Goal: Transaction & Acquisition: Purchase product/service

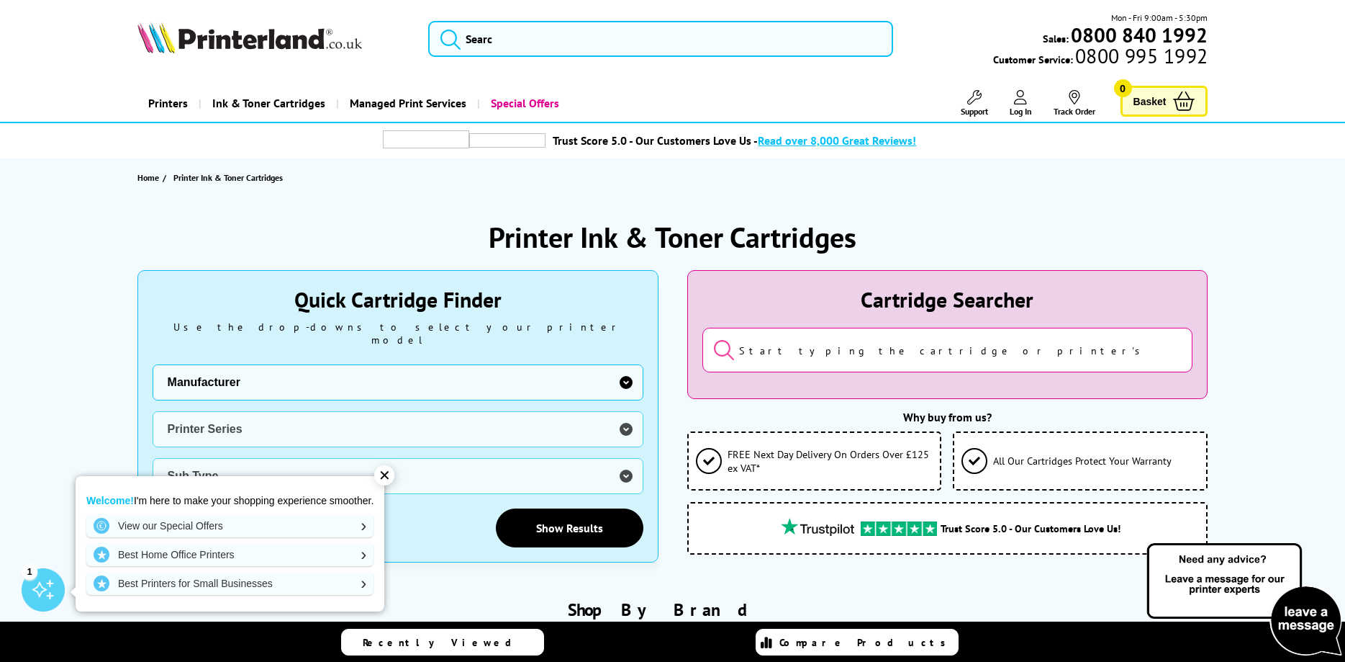
click at [153, 364] on select "Manufacturer Brother Canon Cubify Dell Dymo Epson HP Kodak Konica Minolta Kyoce…" at bounding box center [398, 382] width 491 height 36
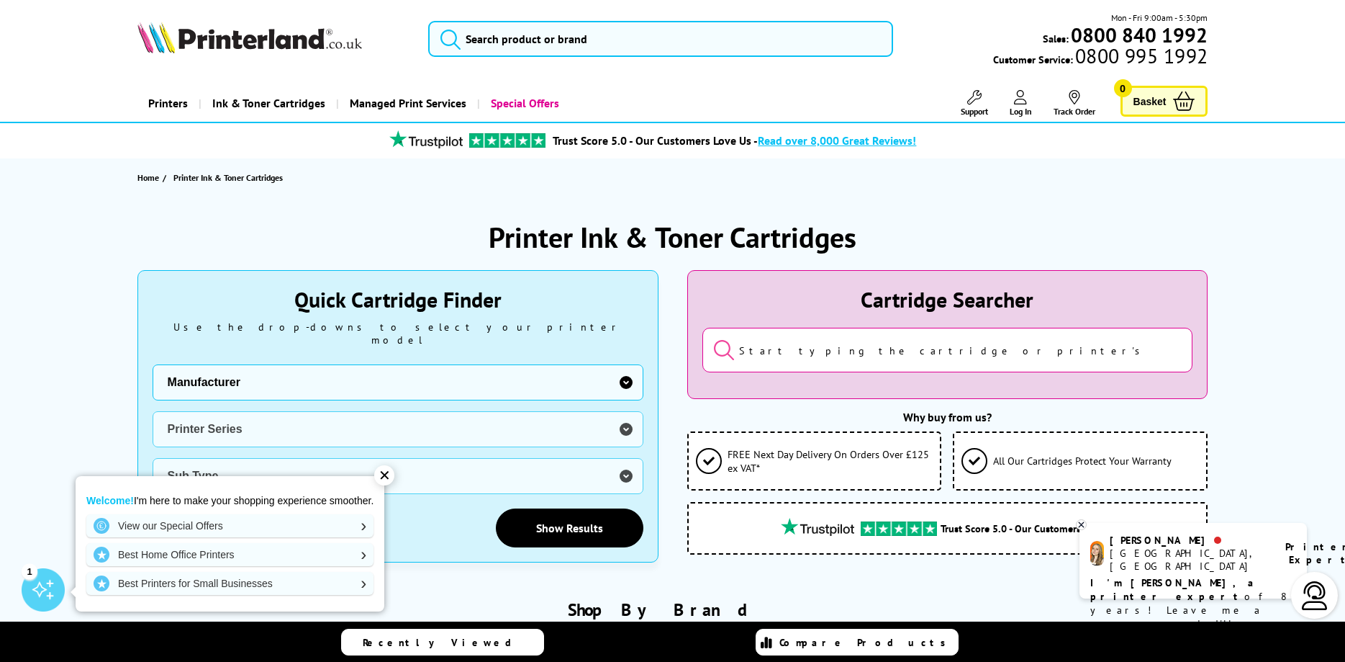
select select "12242"
click option "Canon" at bounding box center [0, 0] width 0 height 0
click at [153, 411] on select "Printer Series BubbleJet Series FAX Series imagePROGRAF Series MAXIFY Series Mu…" at bounding box center [398, 429] width 491 height 36
select select "32926"
click option "PIXMA Series" at bounding box center [0, 0] width 0 height 0
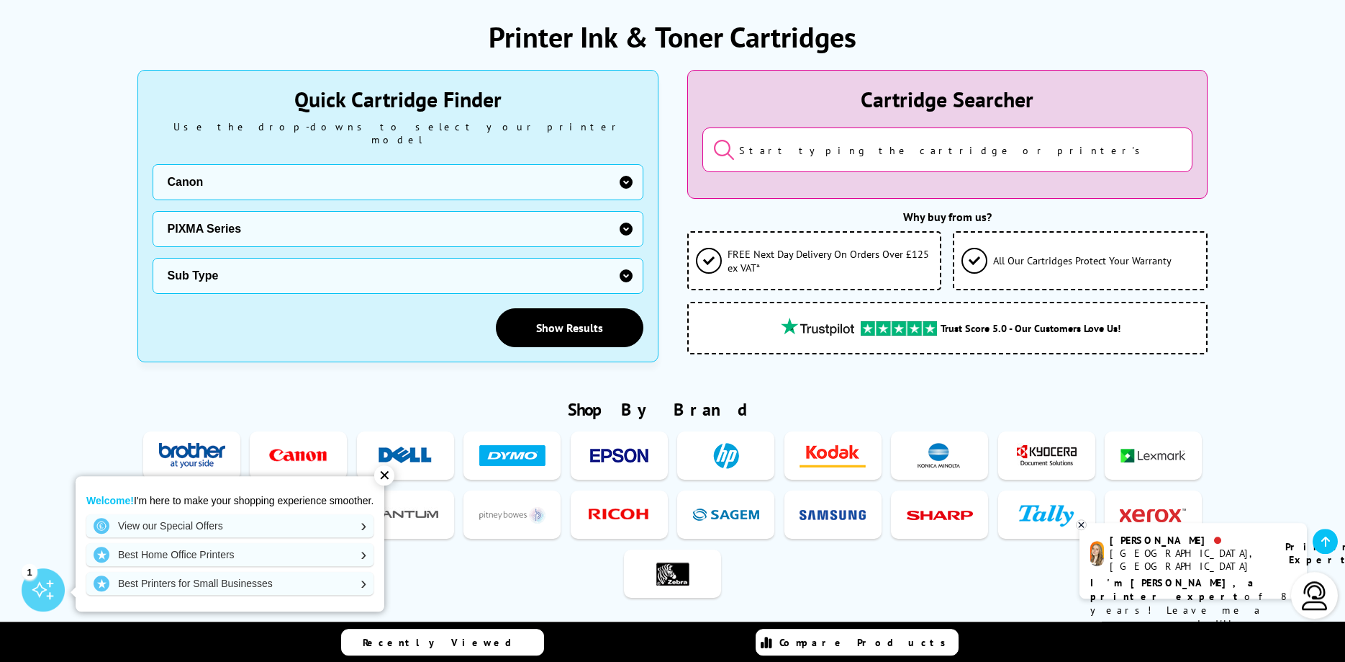
scroll to position [220, 0]
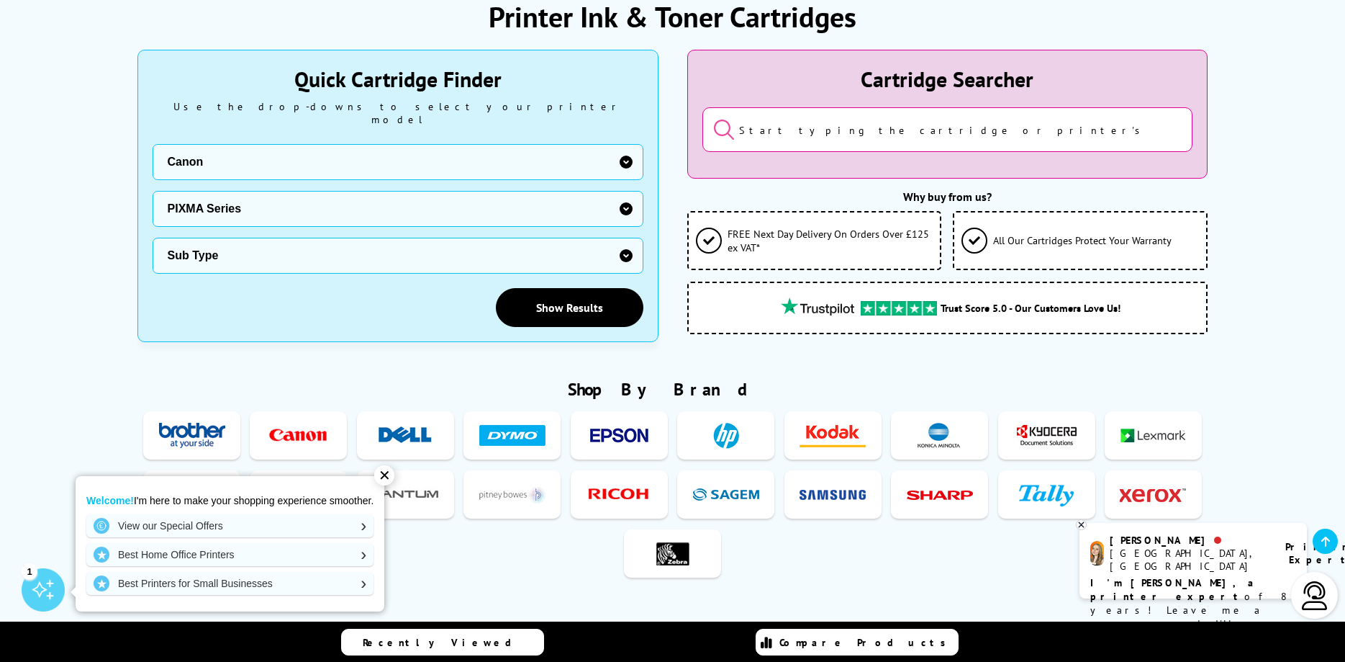
select select "34163"
click option "Canon PIXMA TS5151" at bounding box center [0, 0] width 0 height 0
click at [538, 298] on link "Show Results" at bounding box center [570, 307] width 148 height 39
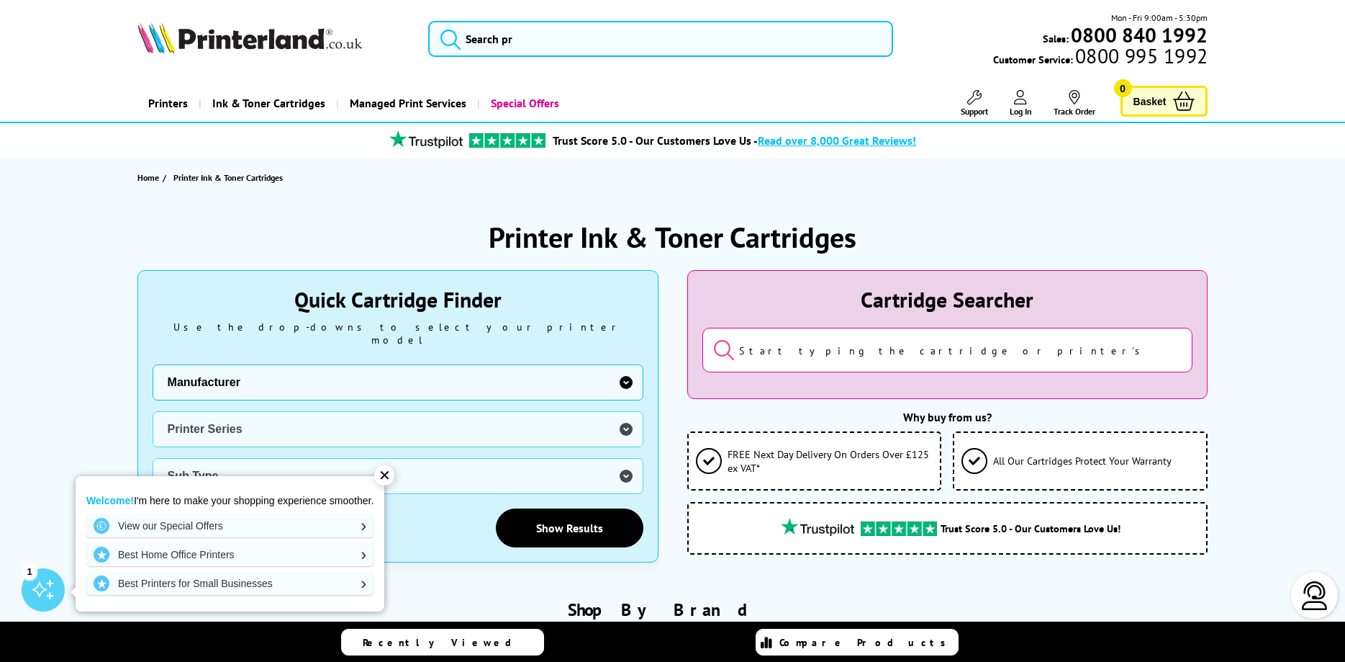
scroll to position [220, 0]
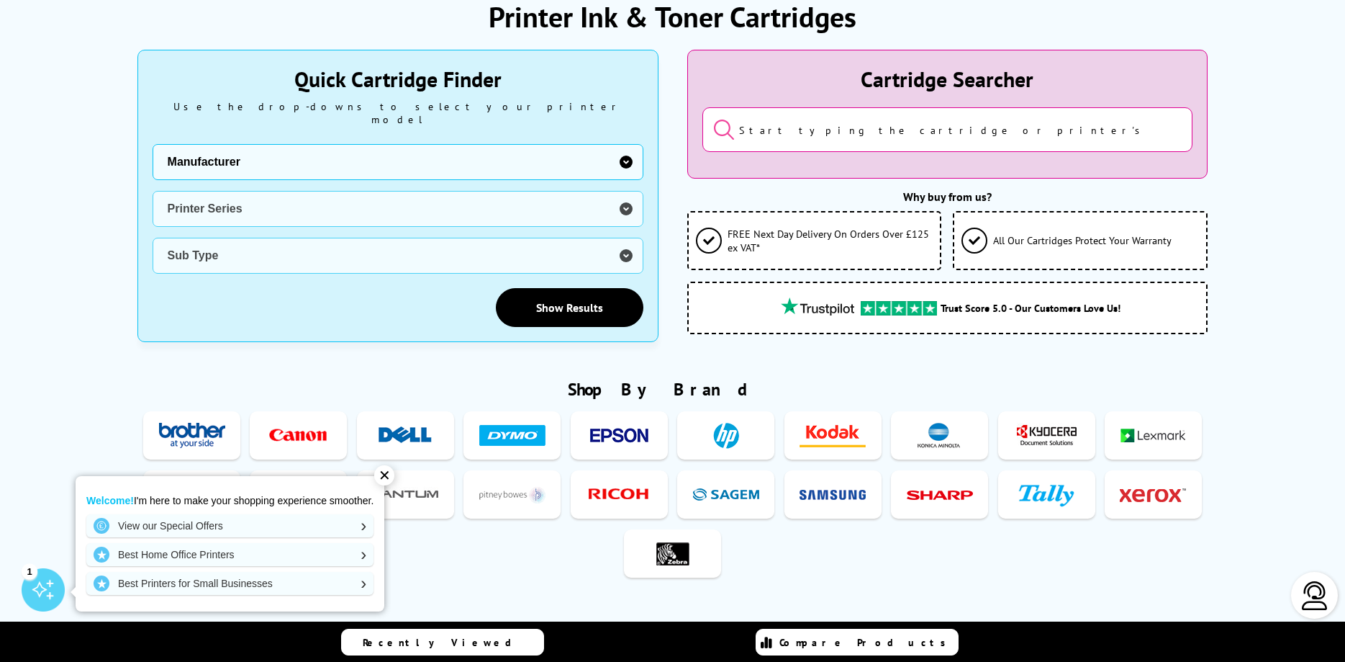
select select "11997"
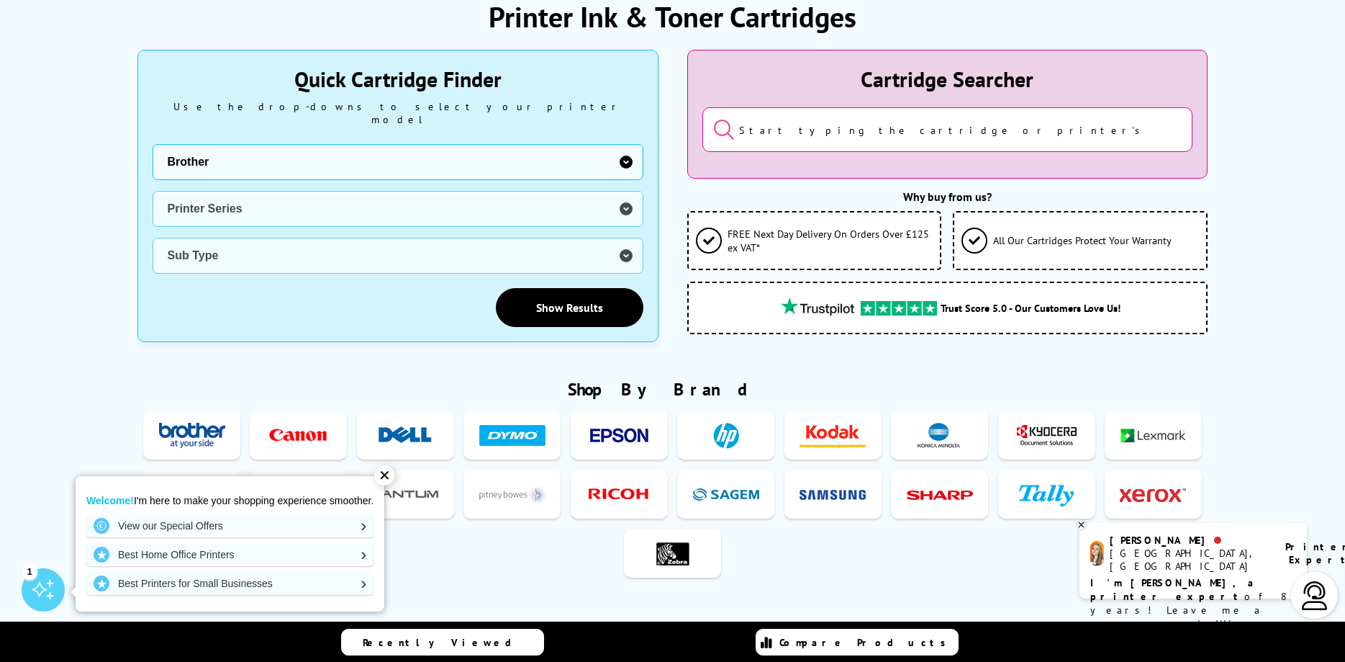
click option "Brother" at bounding box center [0, 0] width 0 height 0
click at [153, 191] on select "Printer Series DCP Inkjet Series FAX Inkjet Series HL Inkjet Series MFC Inkjet …" at bounding box center [398, 209] width 491 height 36
select select "32912"
click option "MFC Inkjet Series" at bounding box center [0, 0] width 0 height 0
click at [153, 238] on select "Sub Type Brother MFC-210 Brother MFC-235C Brother MFC-240 Brother MFC-250C Brot…" at bounding box center [398, 256] width 491 height 36
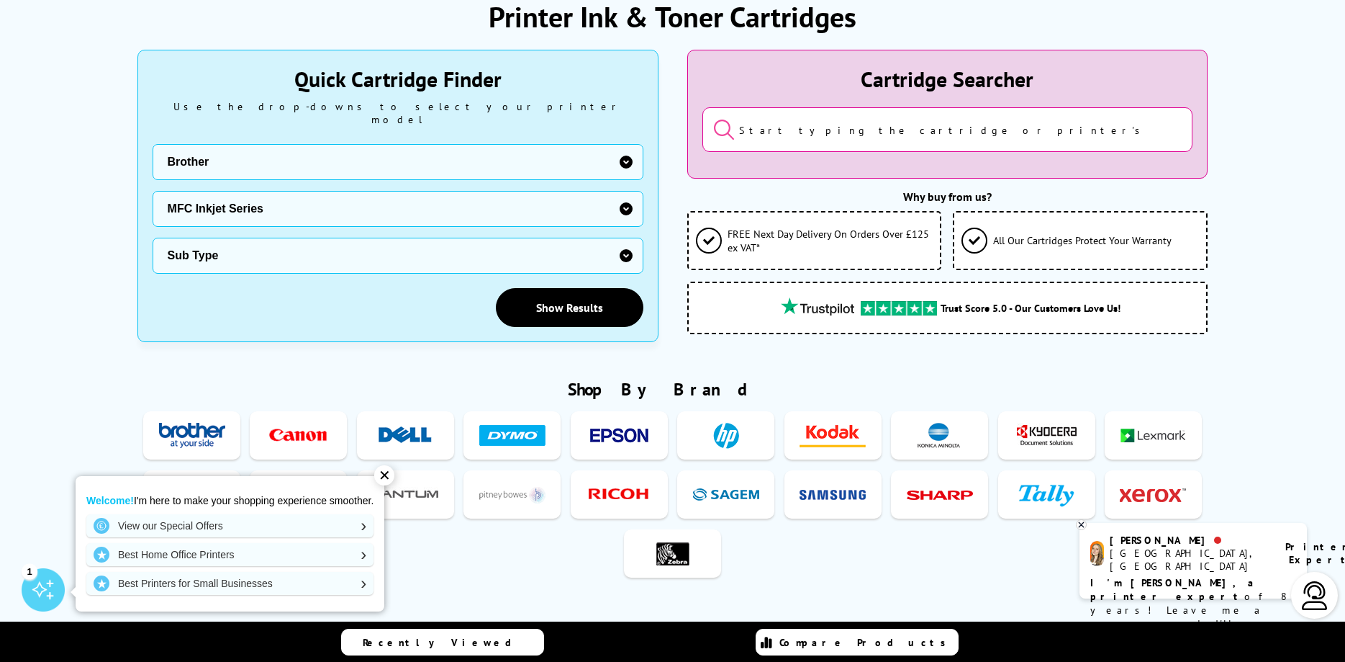
select select "35045"
click option "Brother MFC-J6510DW" at bounding box center [0, 0] width 0 height 0
click at [610, 302] on link "Show Results" at bounding box center [570, 307] width 148 height 39
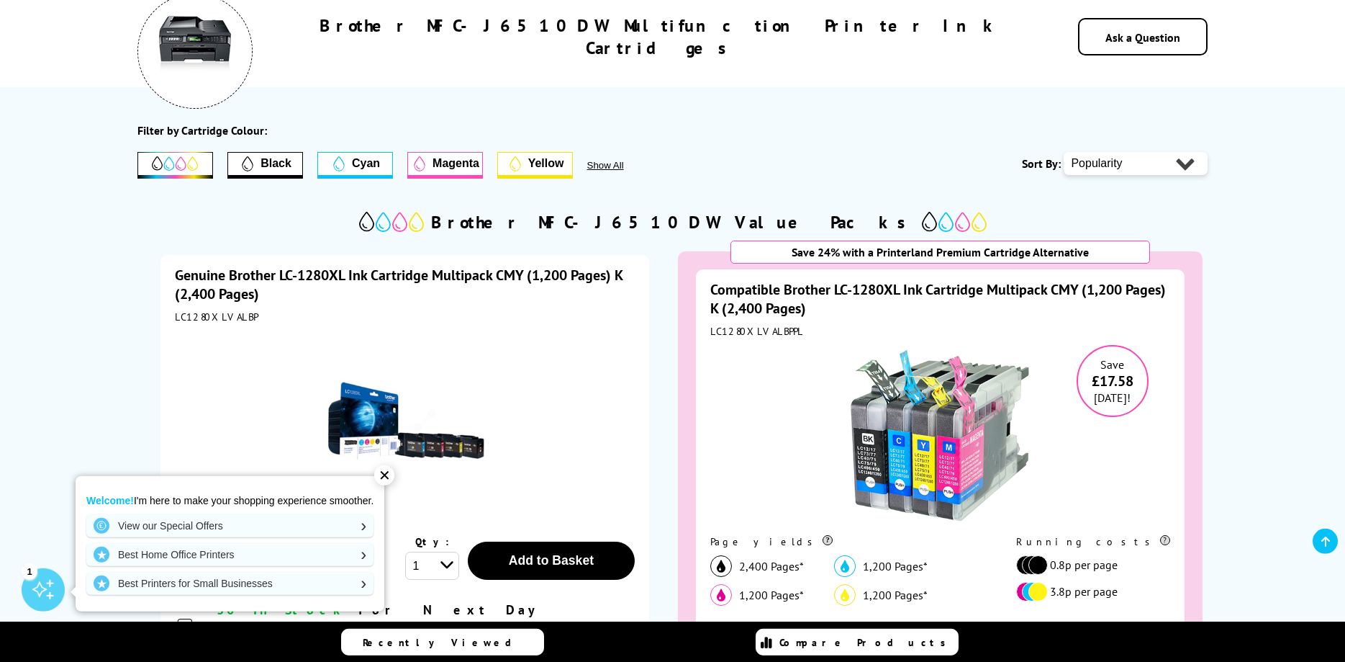
scroll to position [294, 0]
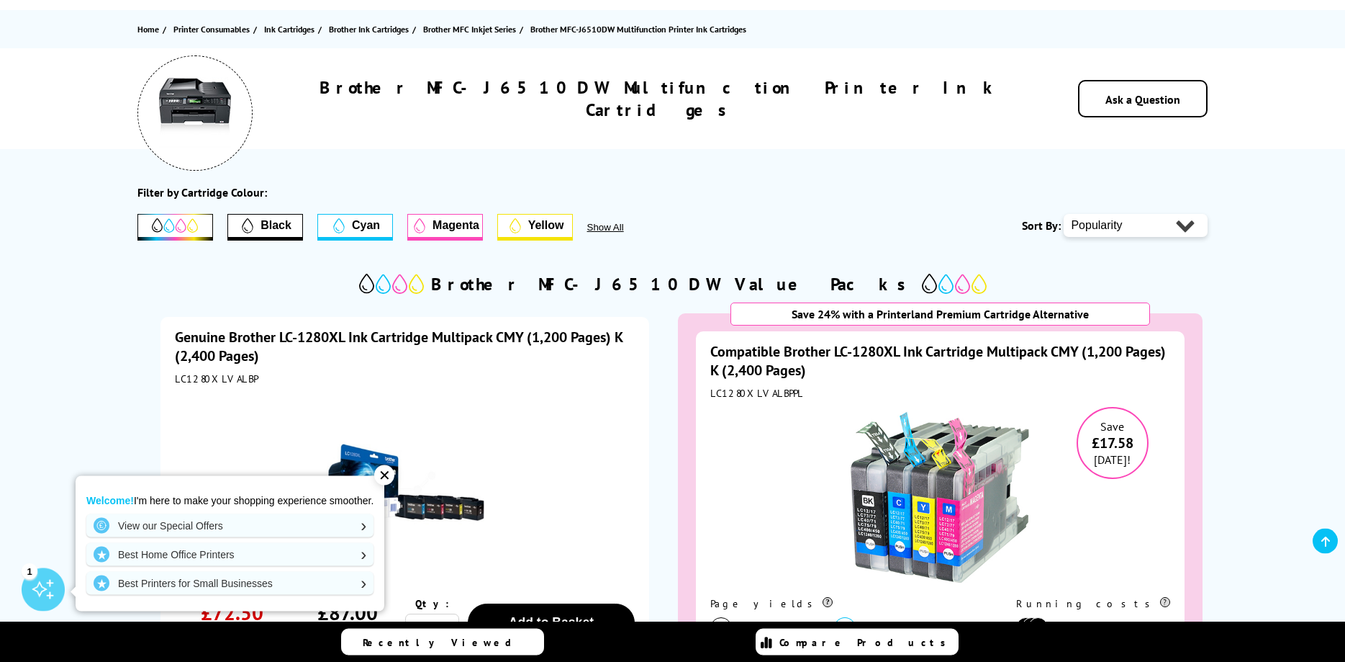
scroll to position [147, 0]
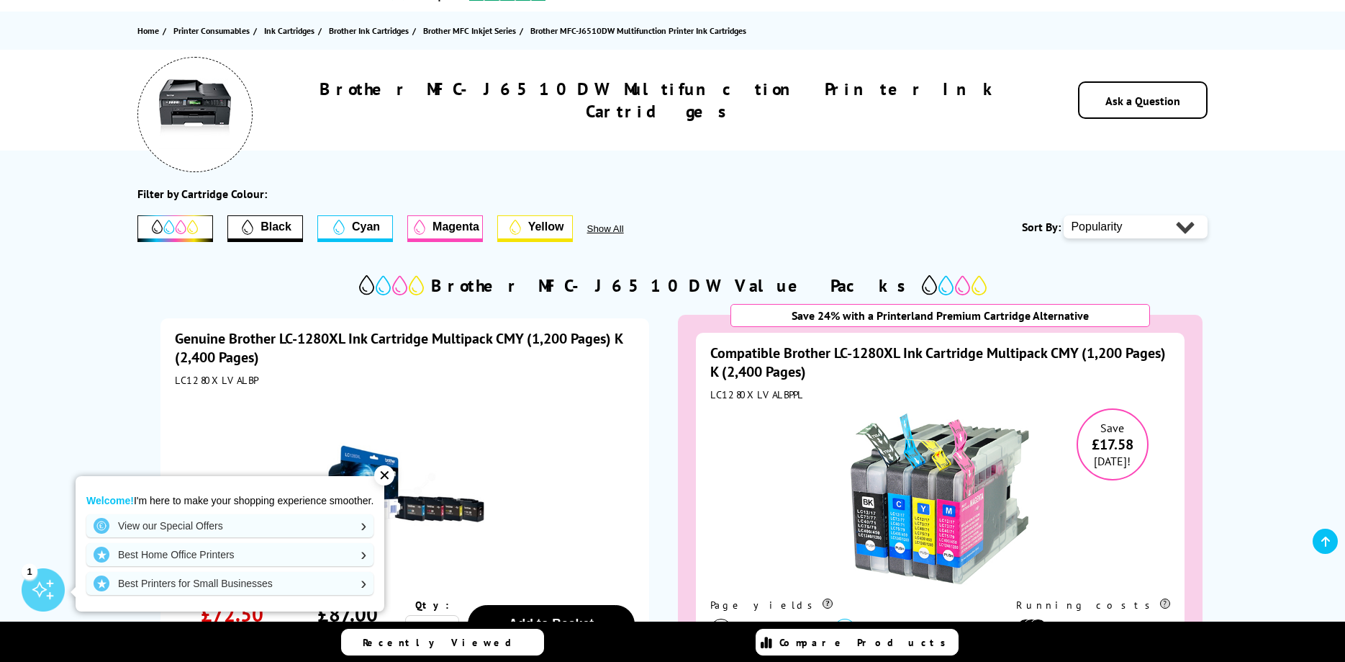
click at [268, 225] on span "Black" at bounding box center [276, 226] width 31 height 13
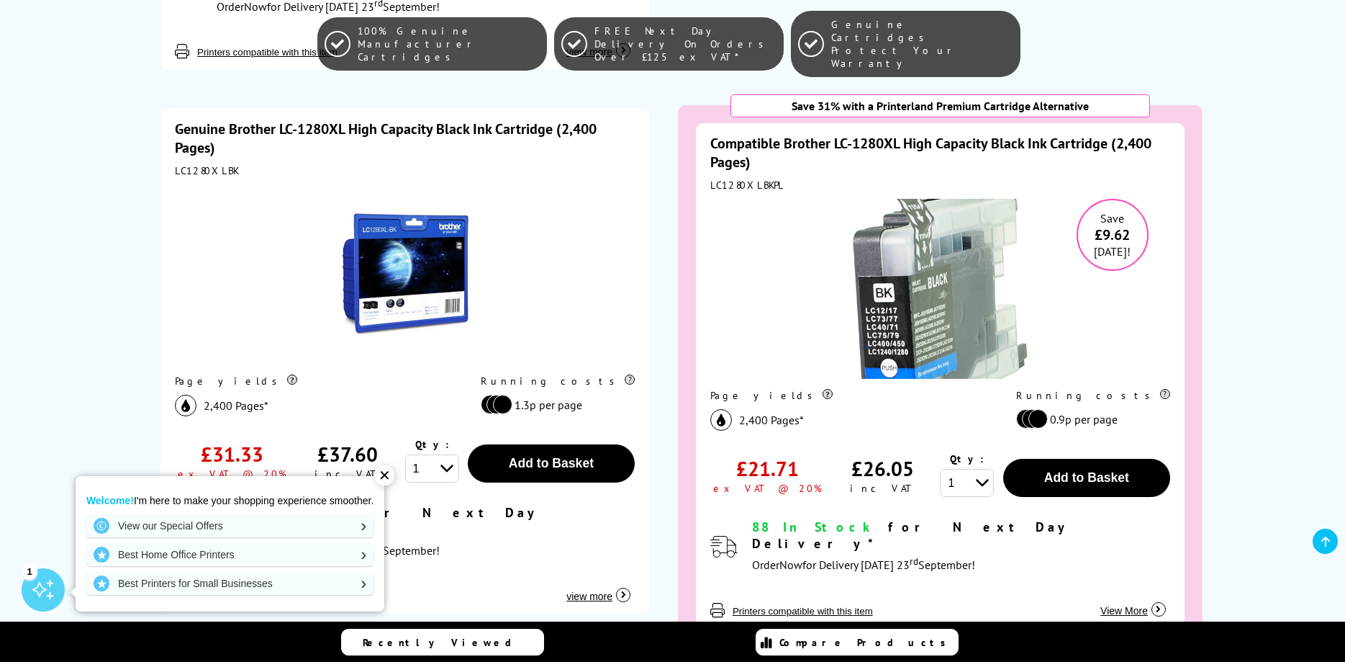
scroll to position [954, 0]
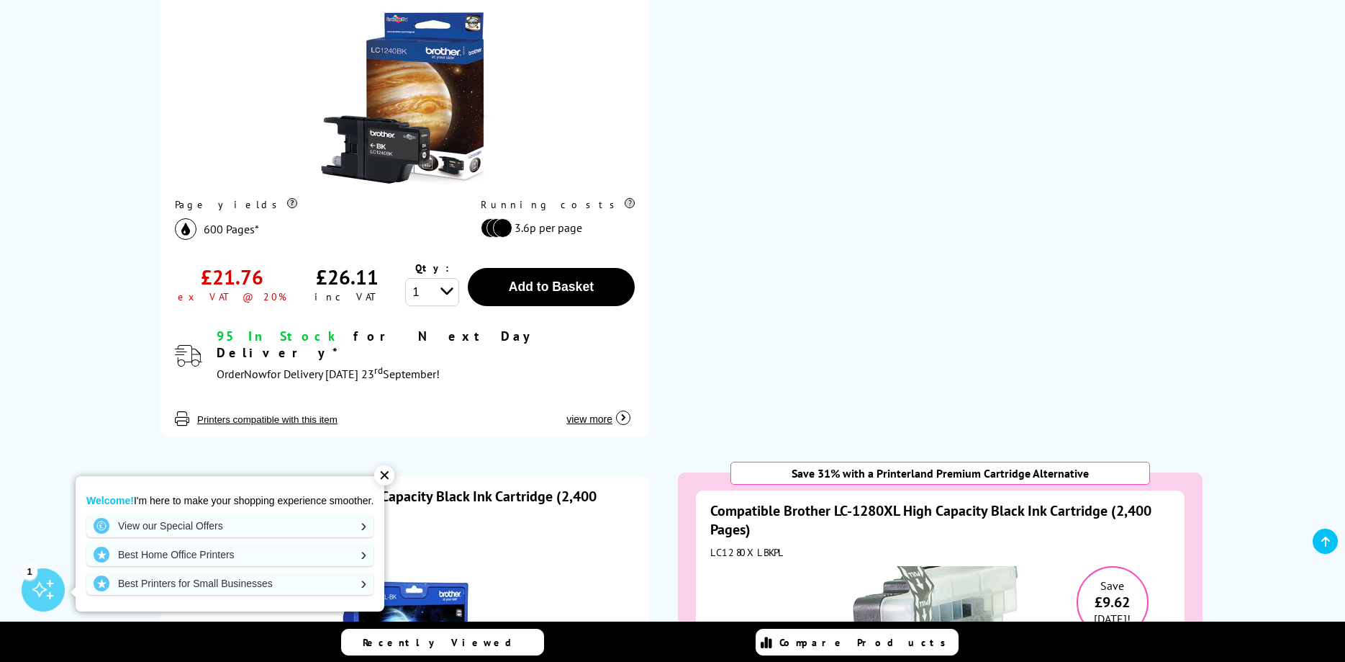
scroll to position [73, 0]
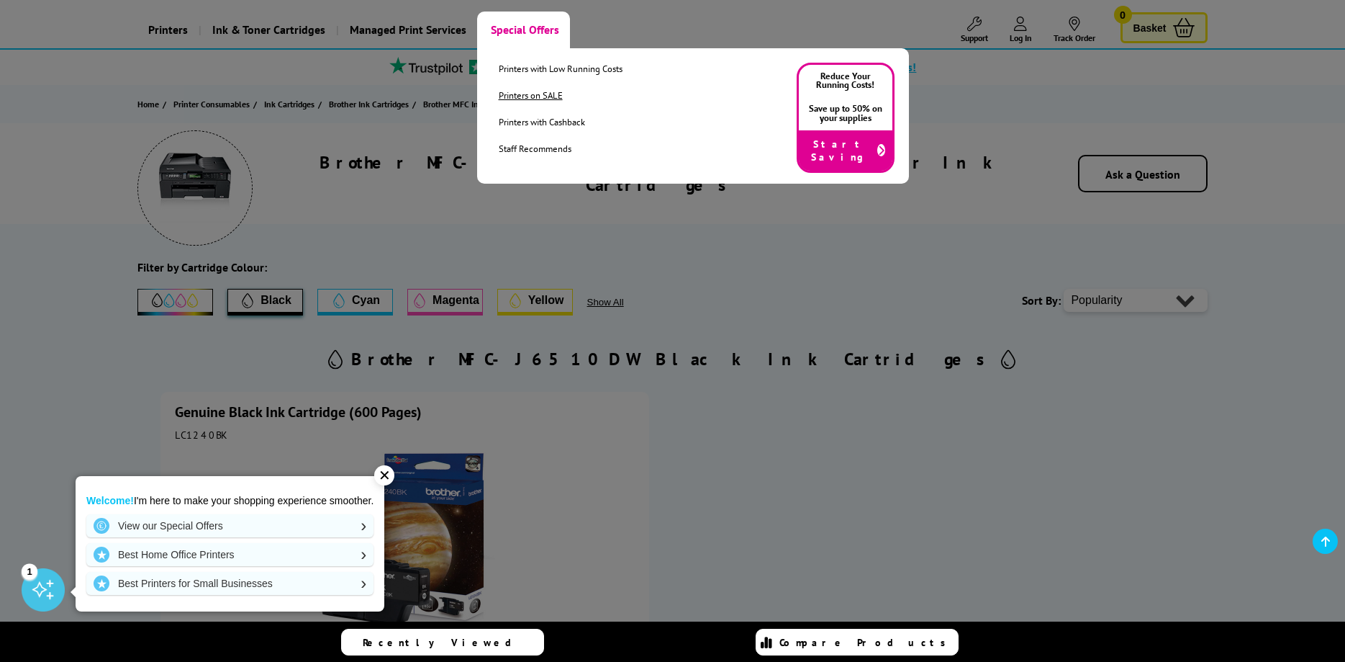
click at [522, 97] on link "Printers on SALE" at bounding box center [561, 95] width 124 height 12
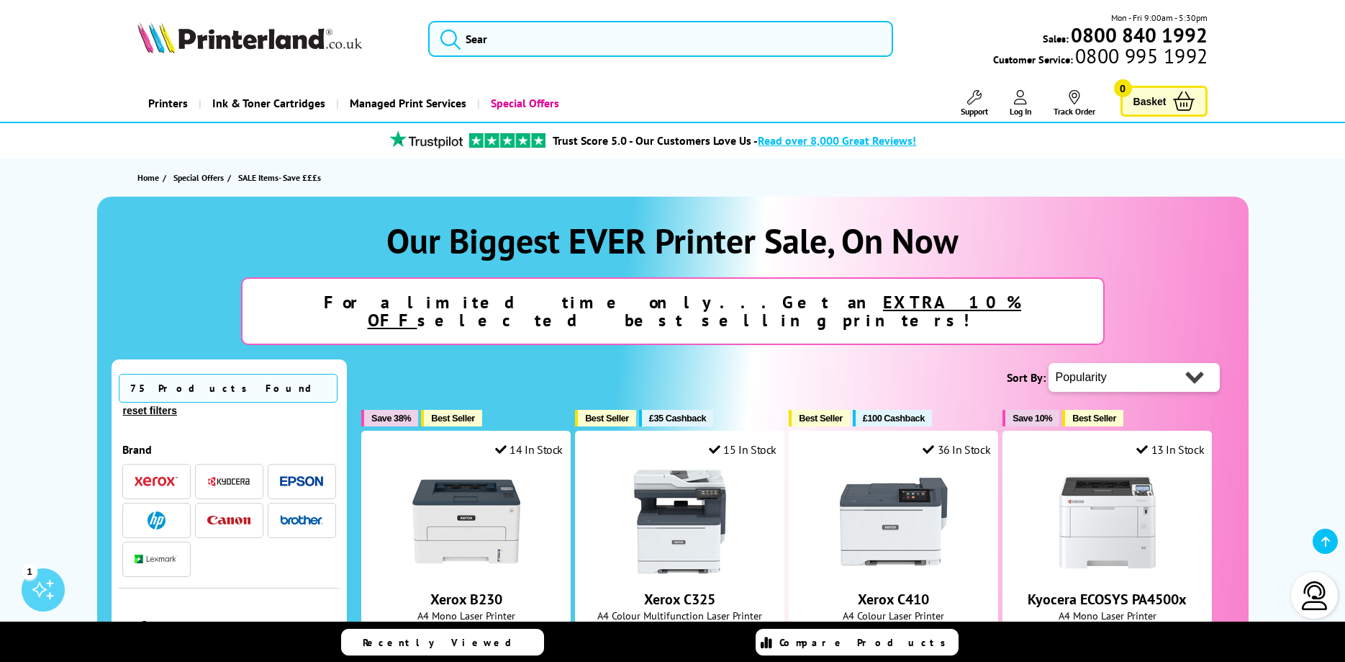
scroll to position [220, 0]
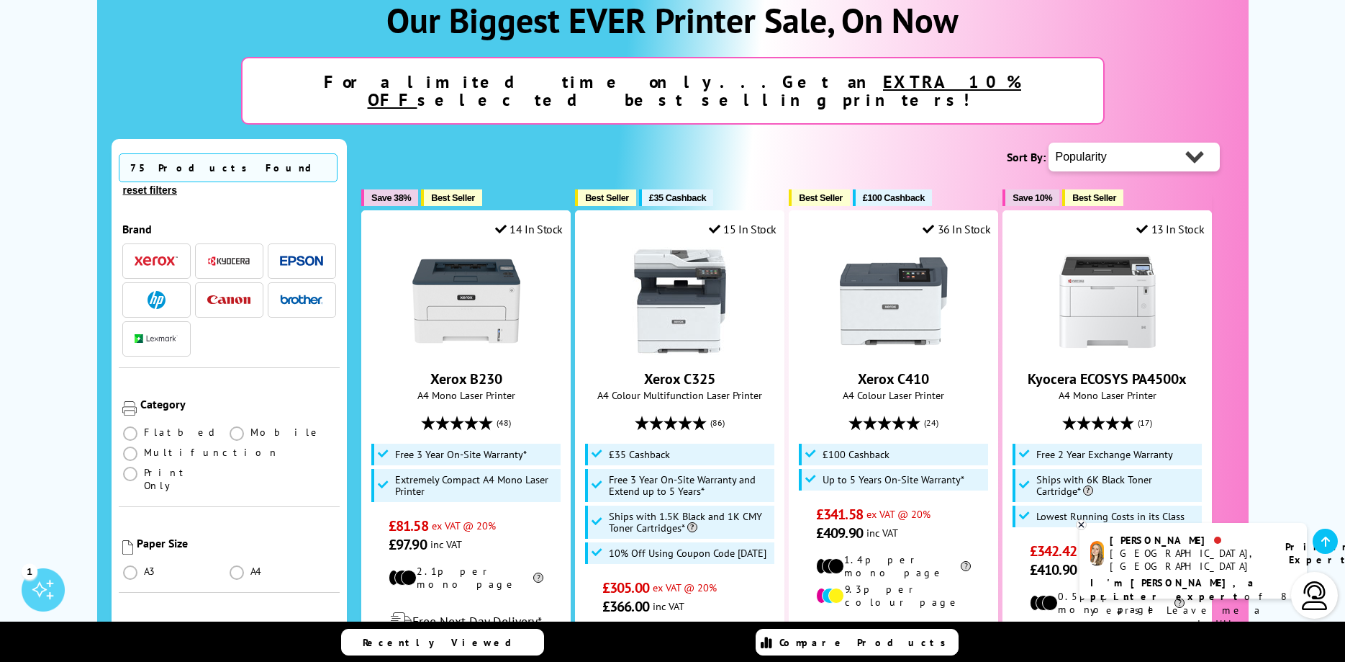
click at [222, 295] on img "button" at bounding box center [228, 299] width 43 height 9
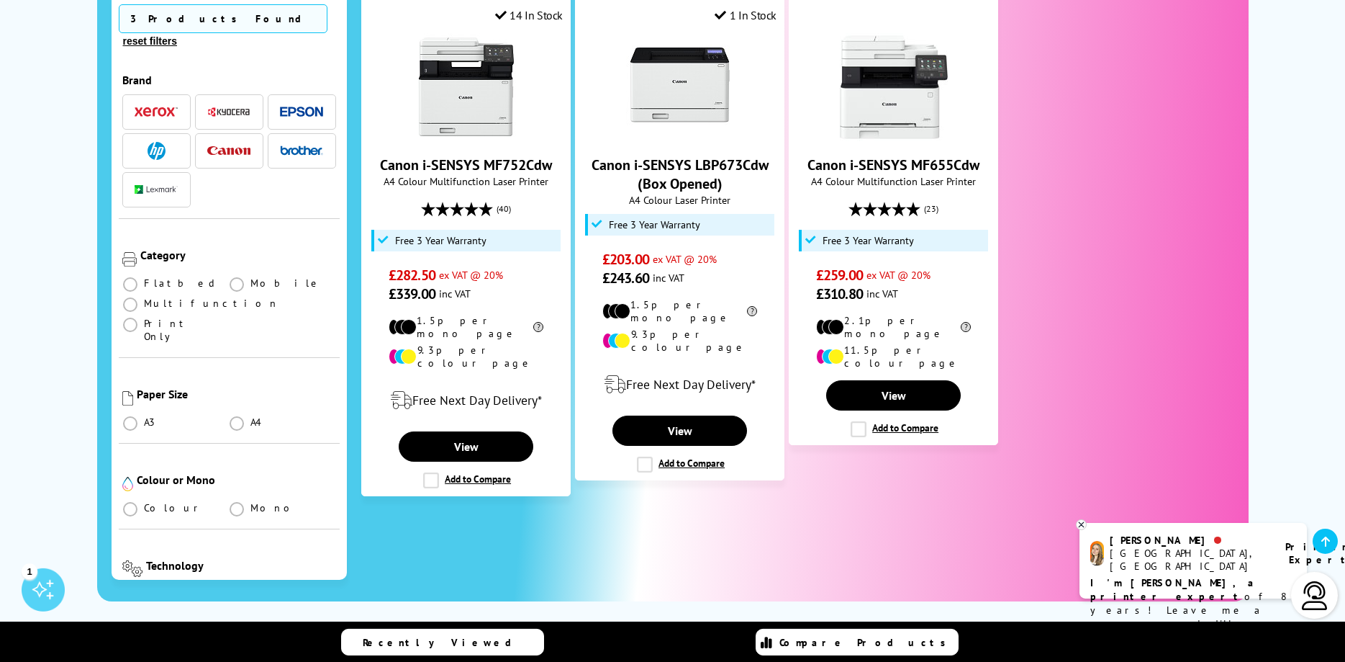
scroll to position [514, 0]
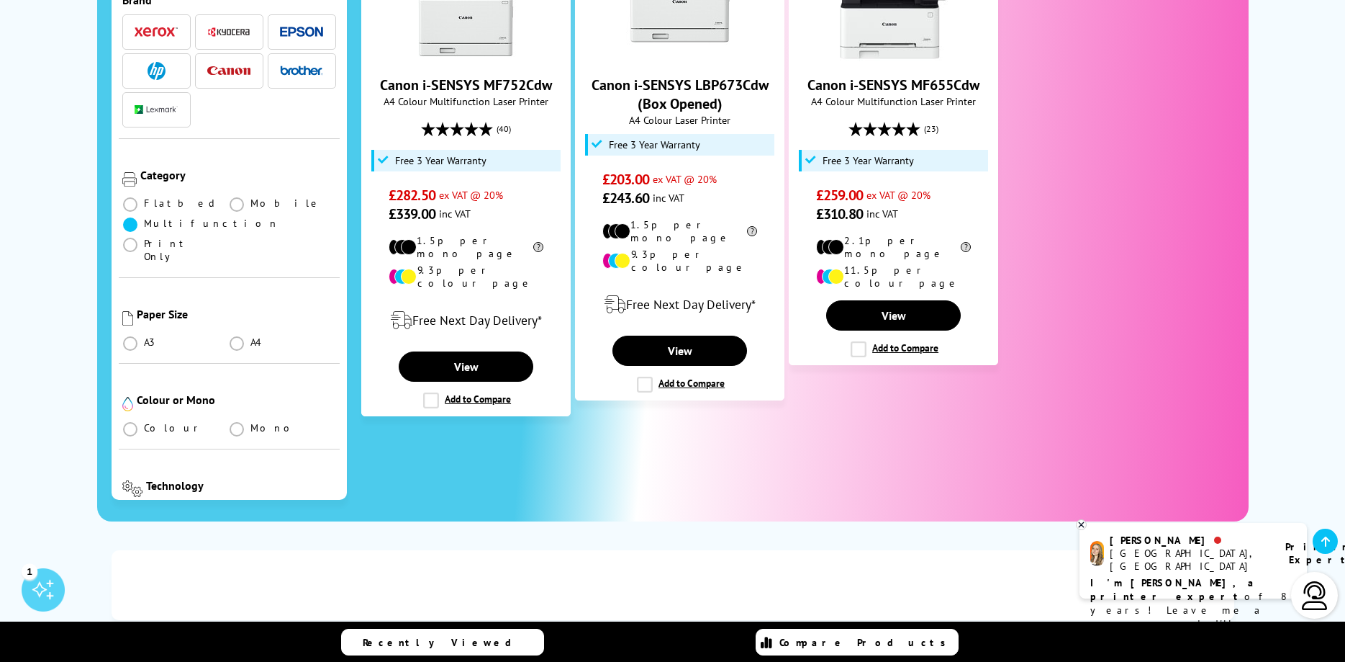
click at [132, 217] on span at bounding box center [130, 224] width 14 height 14
click at [144, 219] on input "radio" at bounding box center [144, 219] width 0 height 0
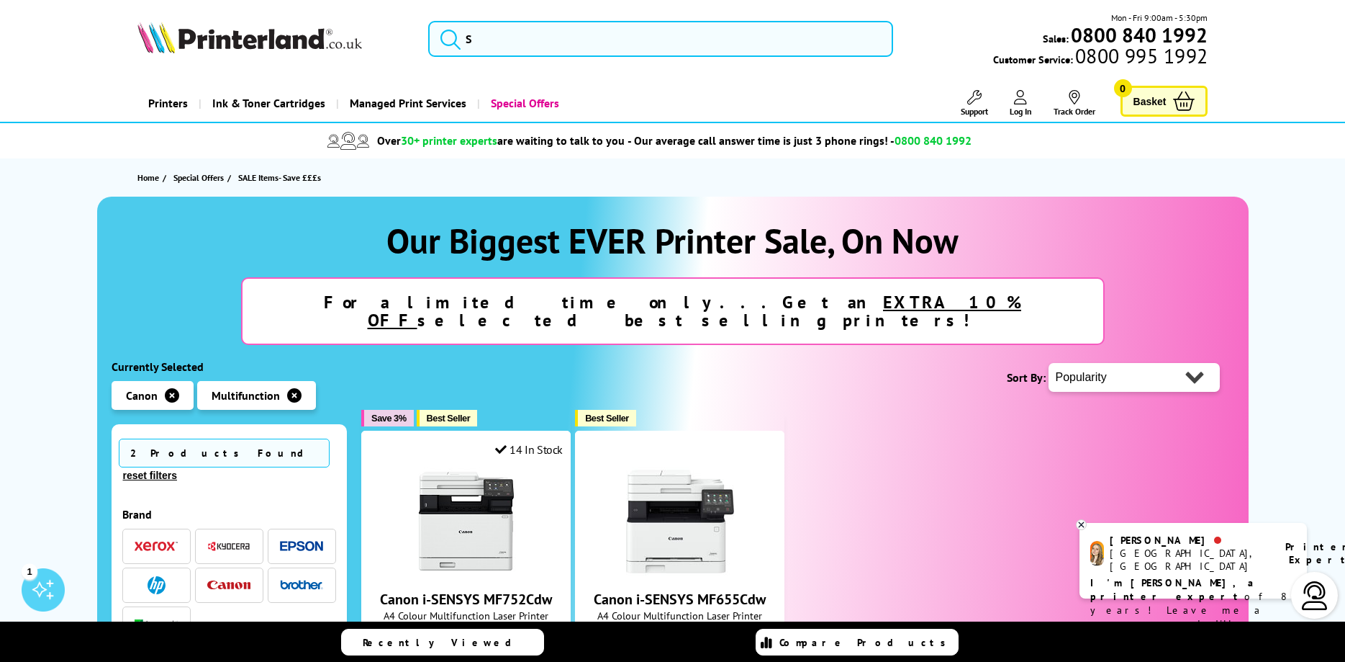
click at [975, 104] on link "Support" at bounding box center [974, 103] width 27 height 27
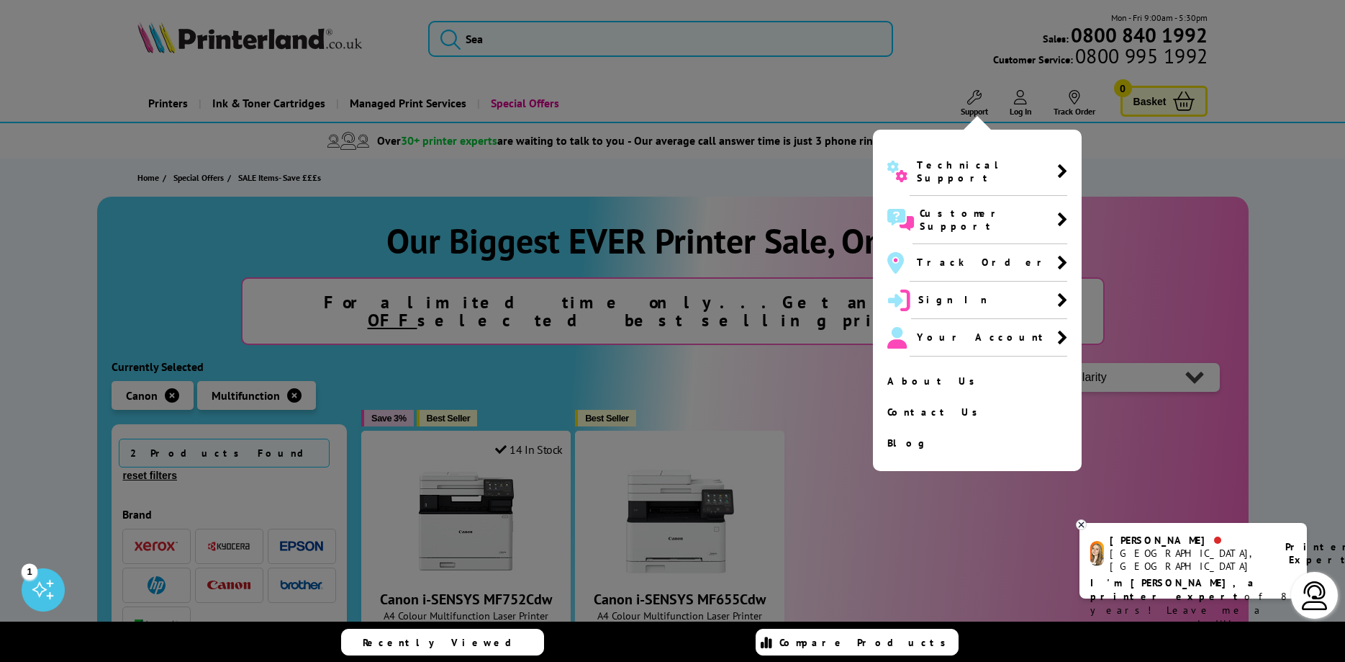
click at [934, 374] on link "About Us" at bounding box center [978, 380] width 180 height 13
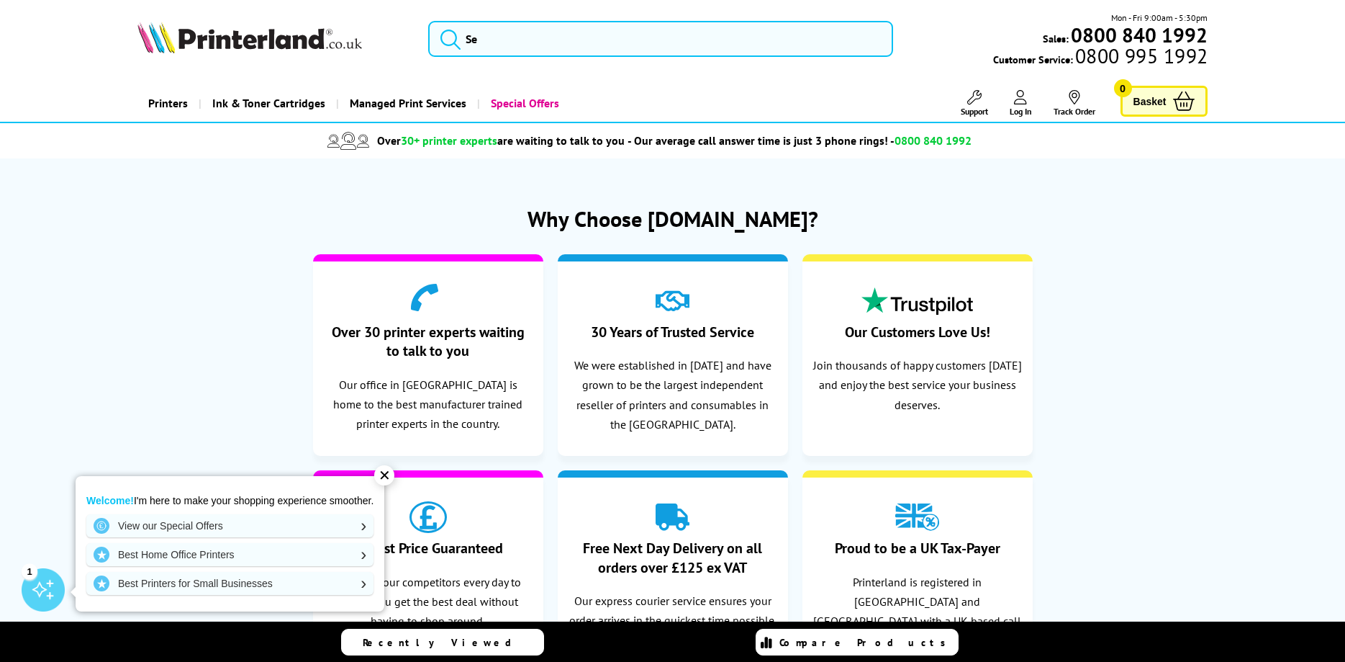
click at [254, 102] on span "Ink & Toner Cartridges" at bounding box center [268, 103] width 113 height 37
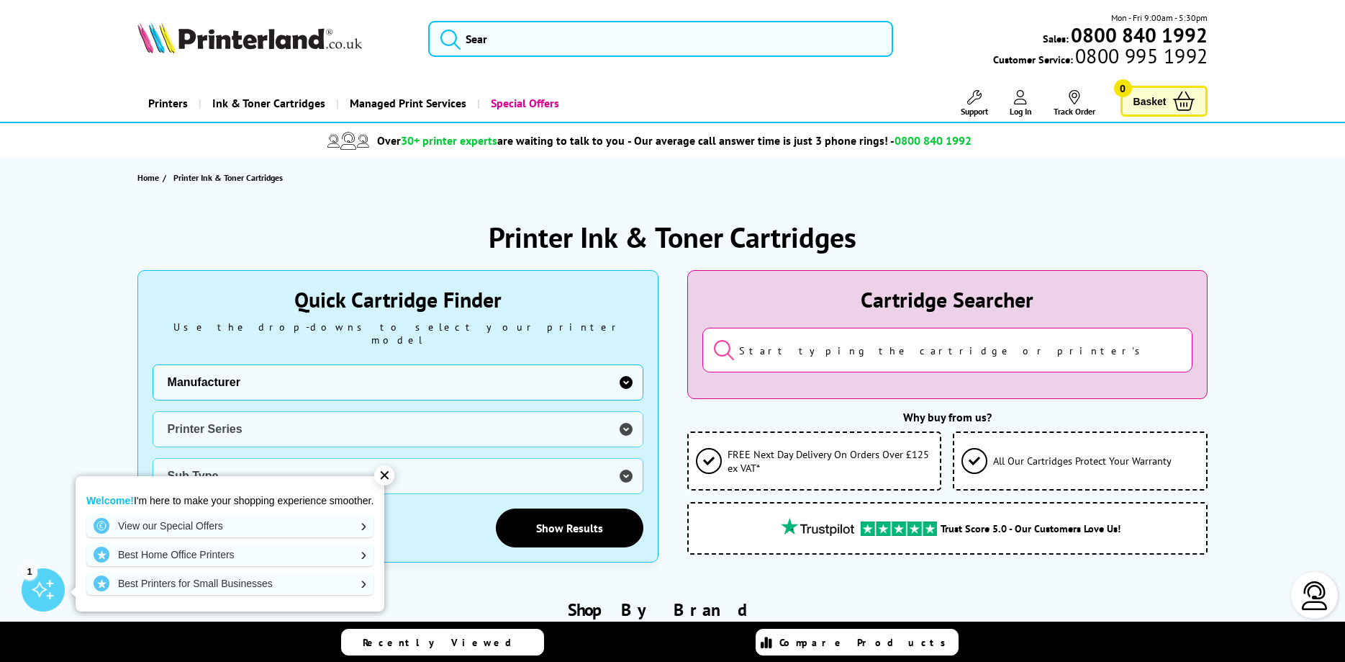
click at [153, 364] on select "Manufacturer Brother Canon Cubify Dell Dymo Epson HP Kodak Konica Minolta Kyoce…" at bounding box center [398, 382] width 491 height 36
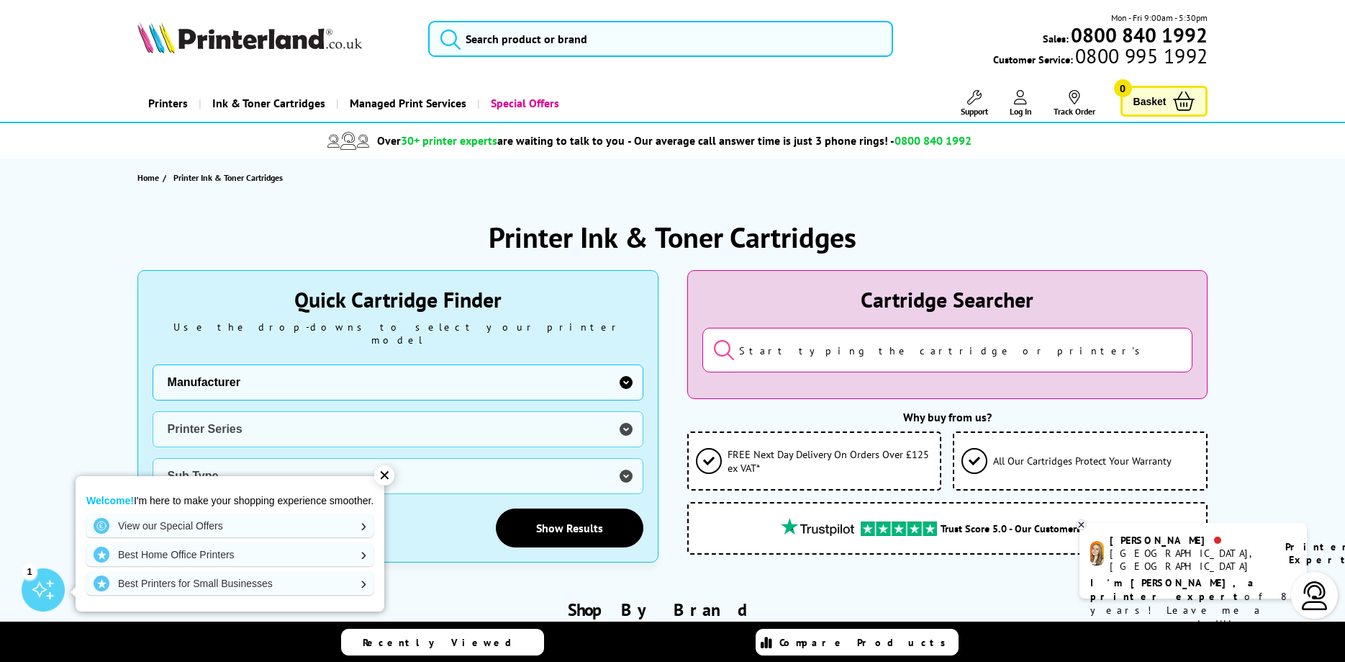
select select "12242"
click option "Canon" at bounding box center [0, 0] width 0 height 0
click at [153, 411] on select "Printer Series BubbleJet Series FAX Series imagePROGRAF Series MAXIFY Series Mu…" at bounding box center [398, 429] width 491 height 36
select select "32926"
click option "PIXMA Series" at bounding box center [0, 0] width 0 height 0
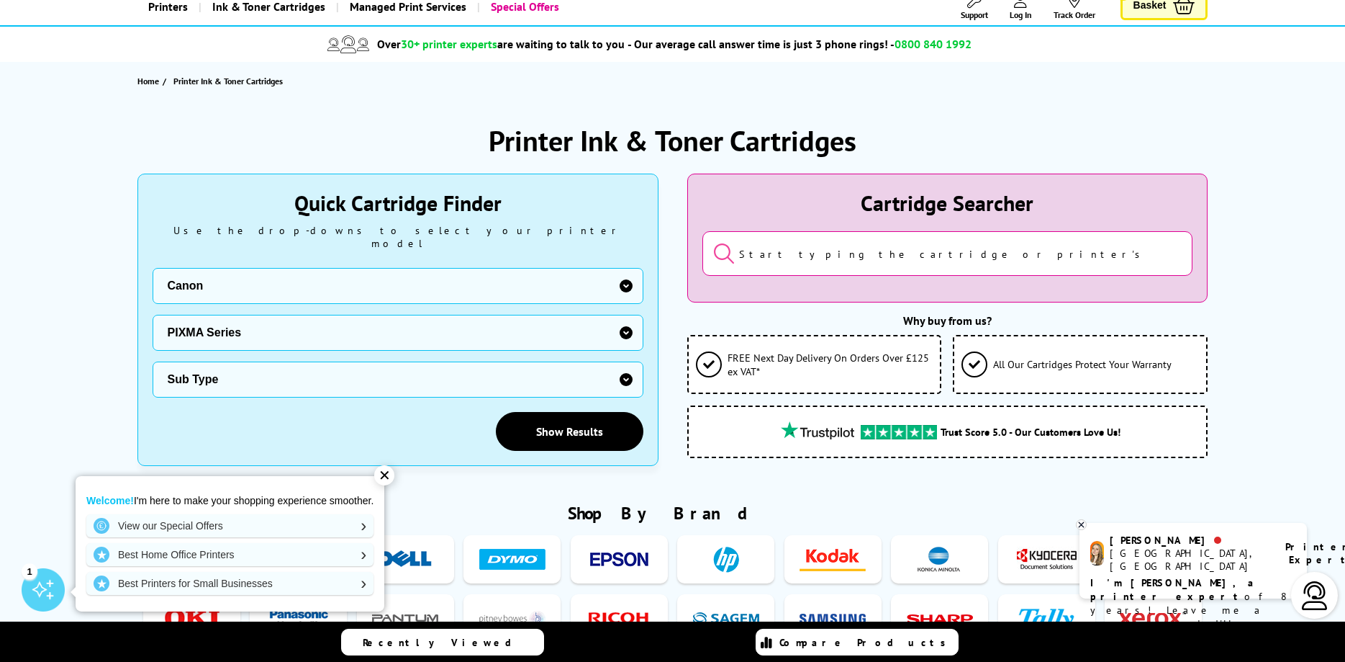
scroll to position [220, 0]
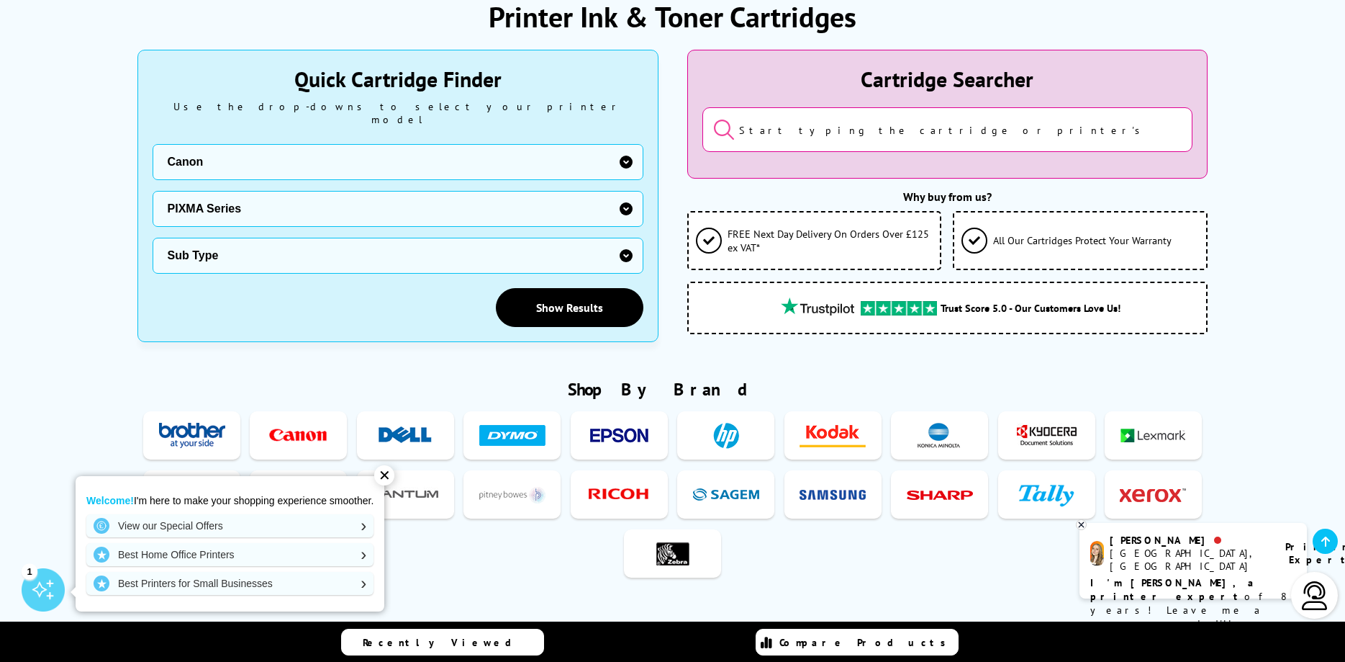
click at [153, 238] on select "Sub Type Canon PIXMA G1400 Inkjet Printer Ink Bottles Canon PIXMA G1500 Inkjet …" at bounding box center [398, 256] width 491 height 36
select select "34163"
click option "Canon PIXMA TS5151" at bounding box center [0, 0] width 0 height 0
click at [551, 299] on link "Show Results" at bounding box center [570, 307] width 148 height 39
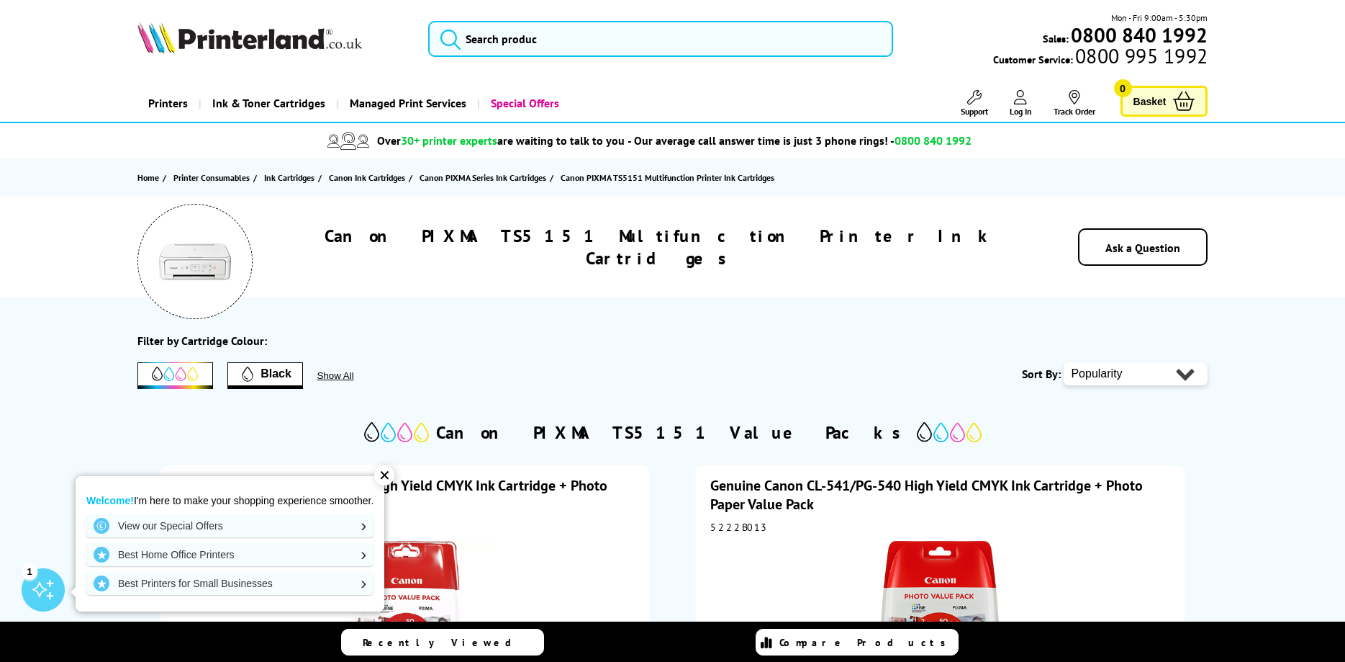
click at [266, 369] on span "Black" at bounding box center [276, 373] width 31 height 13
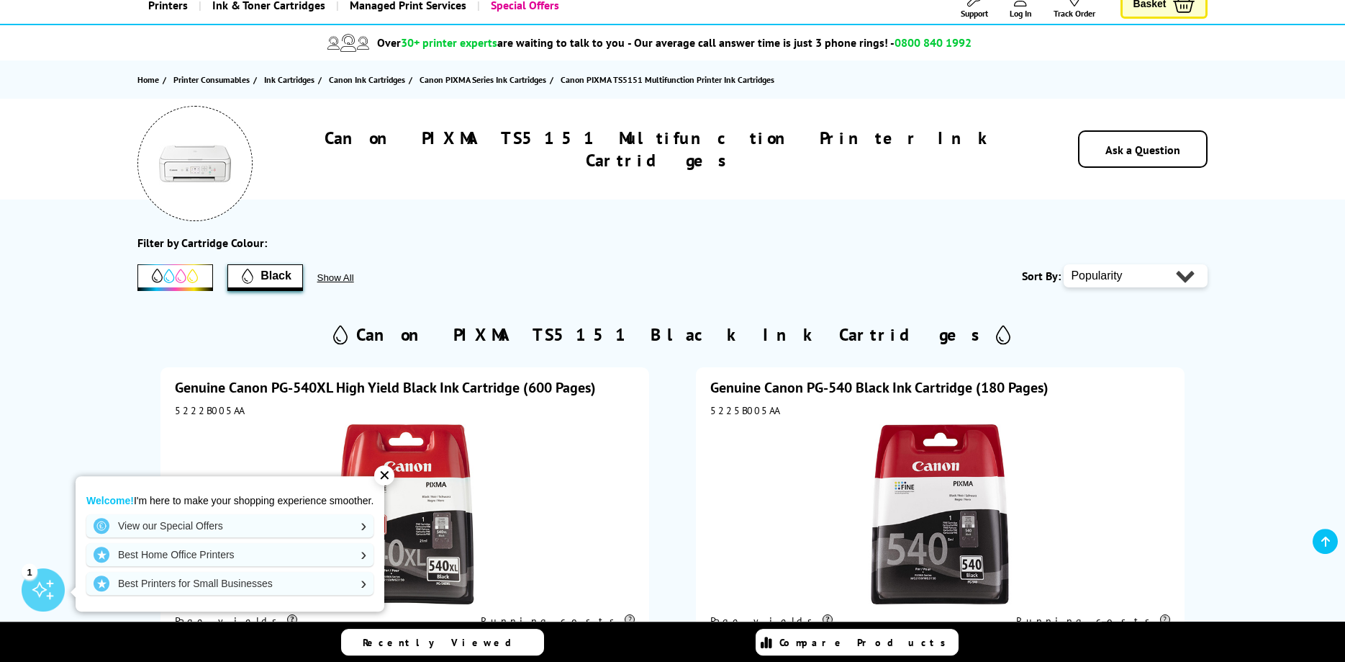
scroll to position [73, 0]
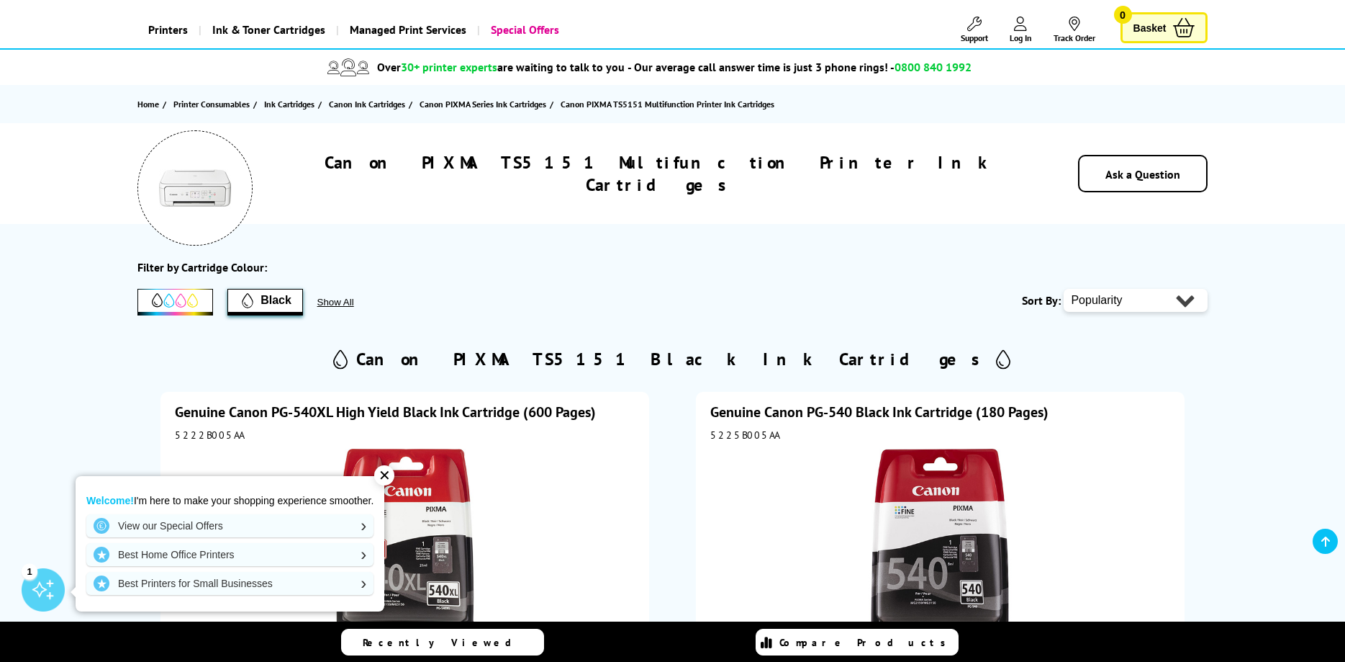
click at [173, 293] on icon at bounding box center [175, 300] width 46 height 15
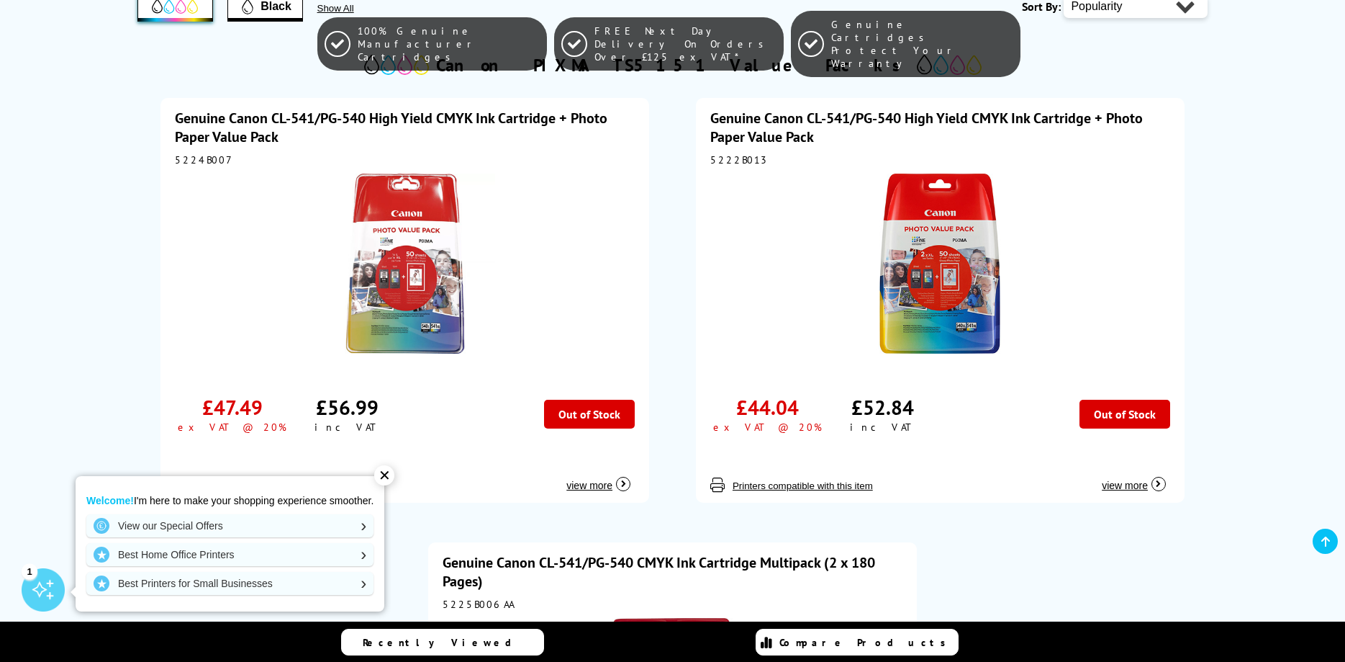
scroll to position [0, 0]
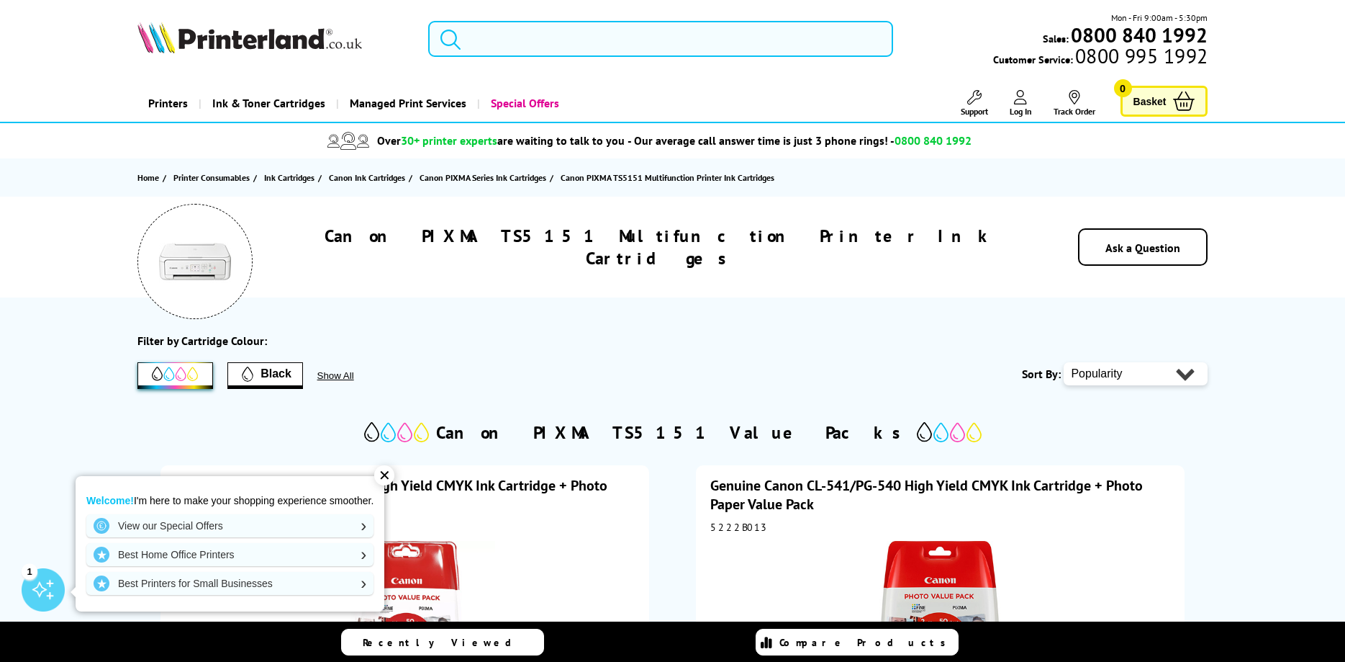
click at [200, 267] on img at bounding box center [195, 261] width 72 height 72
click at [276, 261] on div "Canon PIXMA TS5151 Multifunction Printer Ink Cartridges Ask a Question" at bounding box center [673, 247] width 1152 height 101
